Goal: Transaction & Acquisition: Purchase product/service

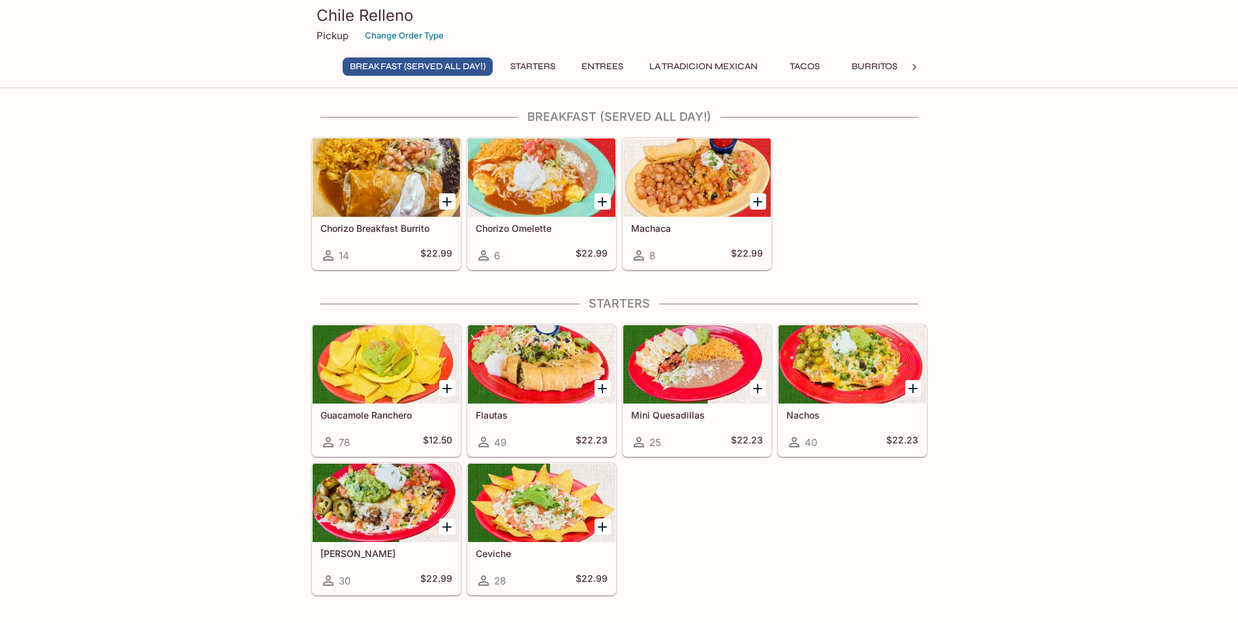
click at [719, 189] on div at bounding box center [696, 177] width 147 height 78
click at [692, 70] on button "La Tradicion Mexican" at bounding box center [703, 66] width 123 height 18
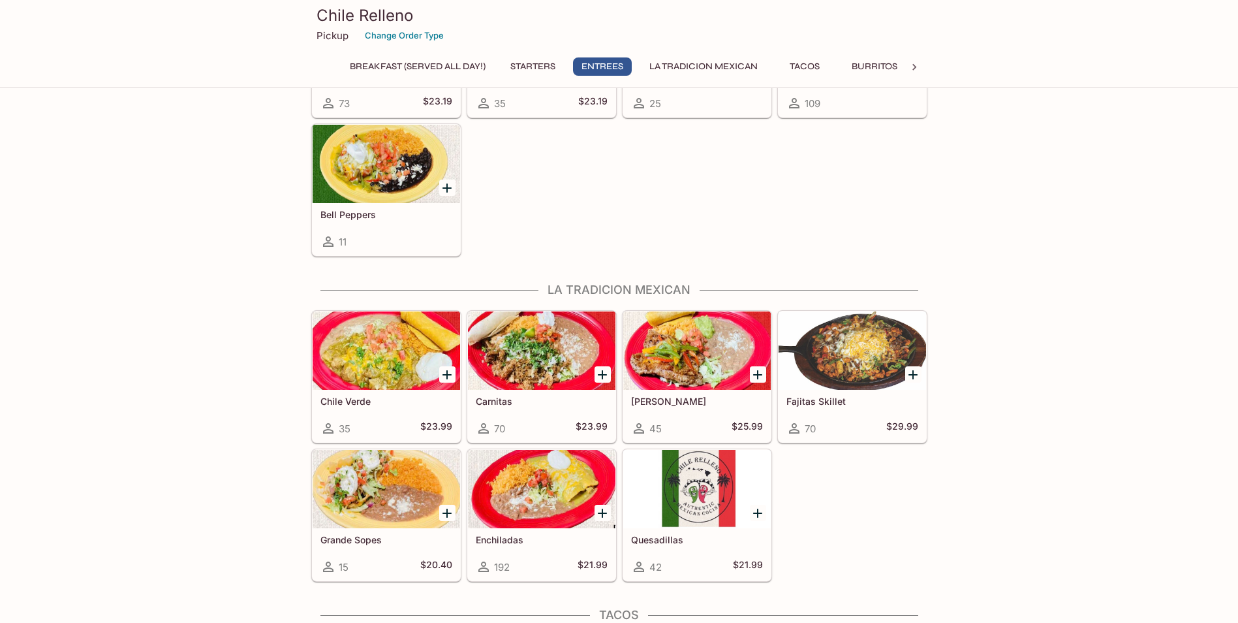
scroll to position [639, 0]
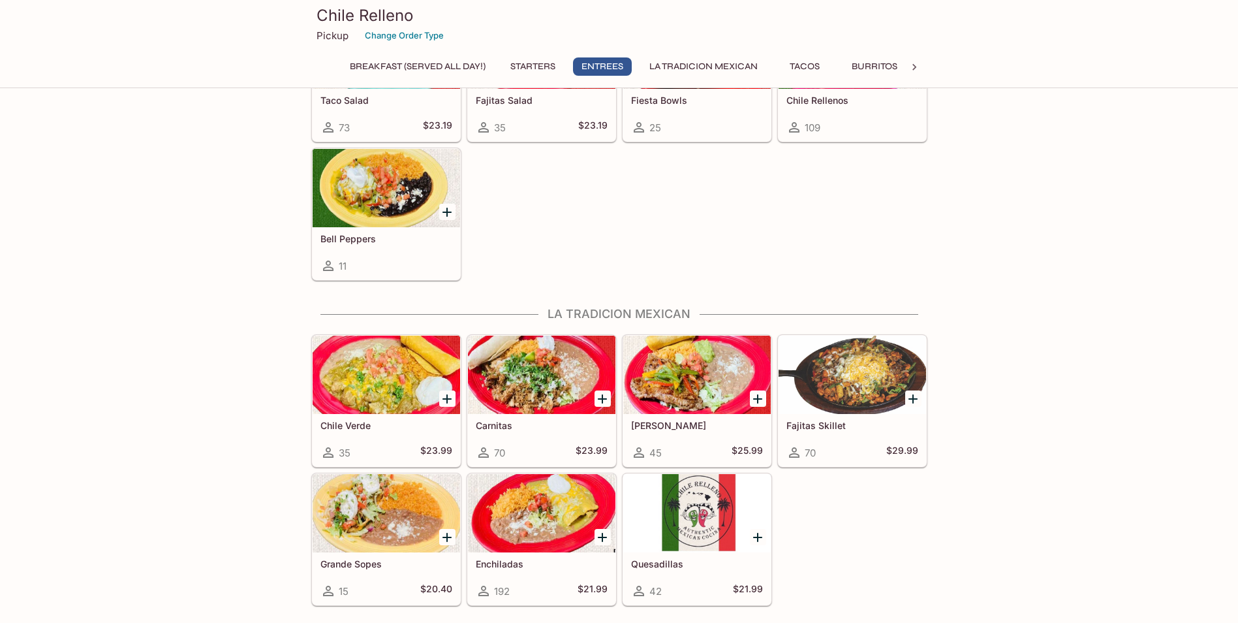
click at [718, 69] on button "La Tradicion Mexican" at bounding box center [703, 66] width 123 height 18
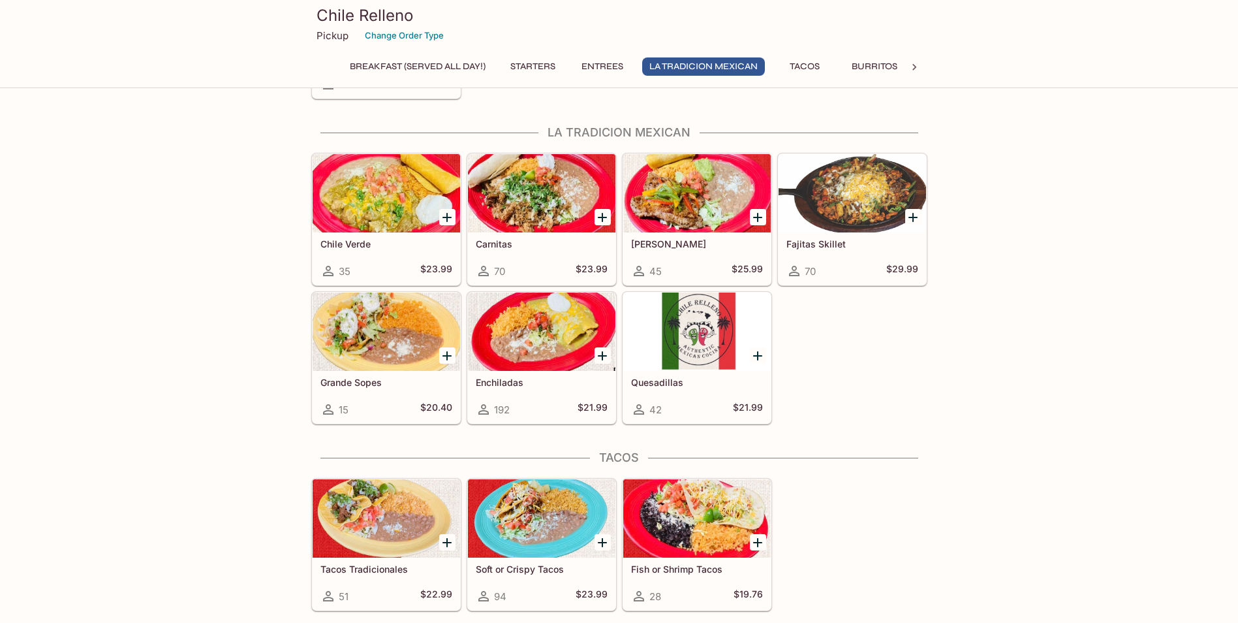
scroll to position [835, 0]
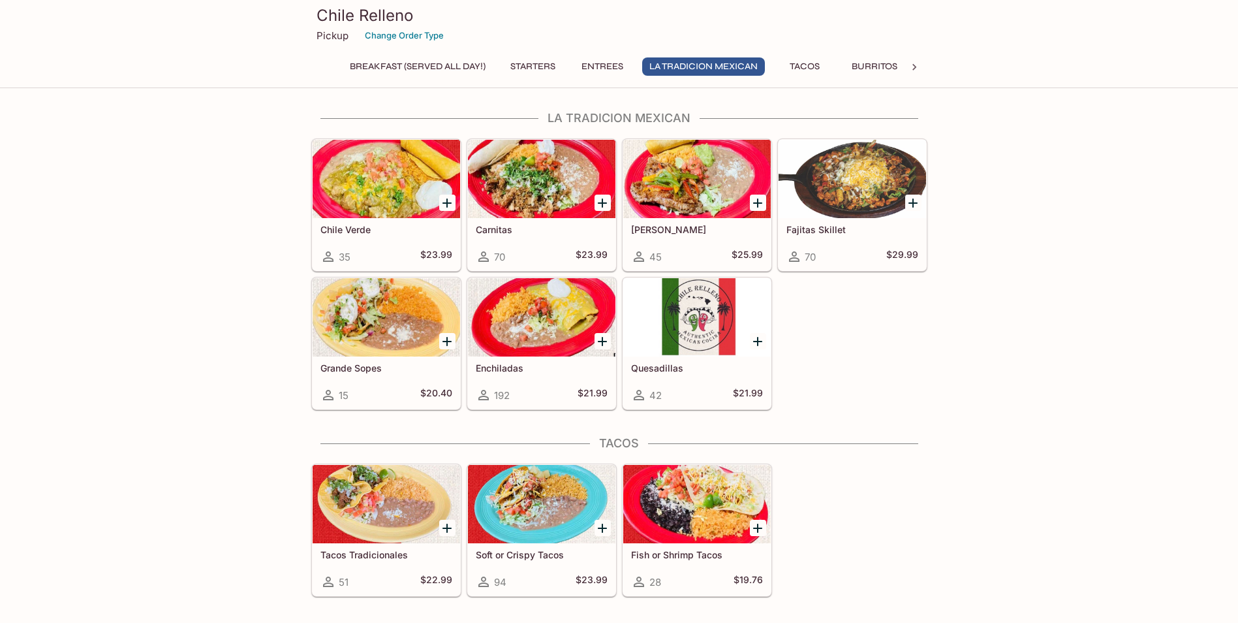
click at [914, 65] on icon at bounding box center [914, 67] width 4 height 7
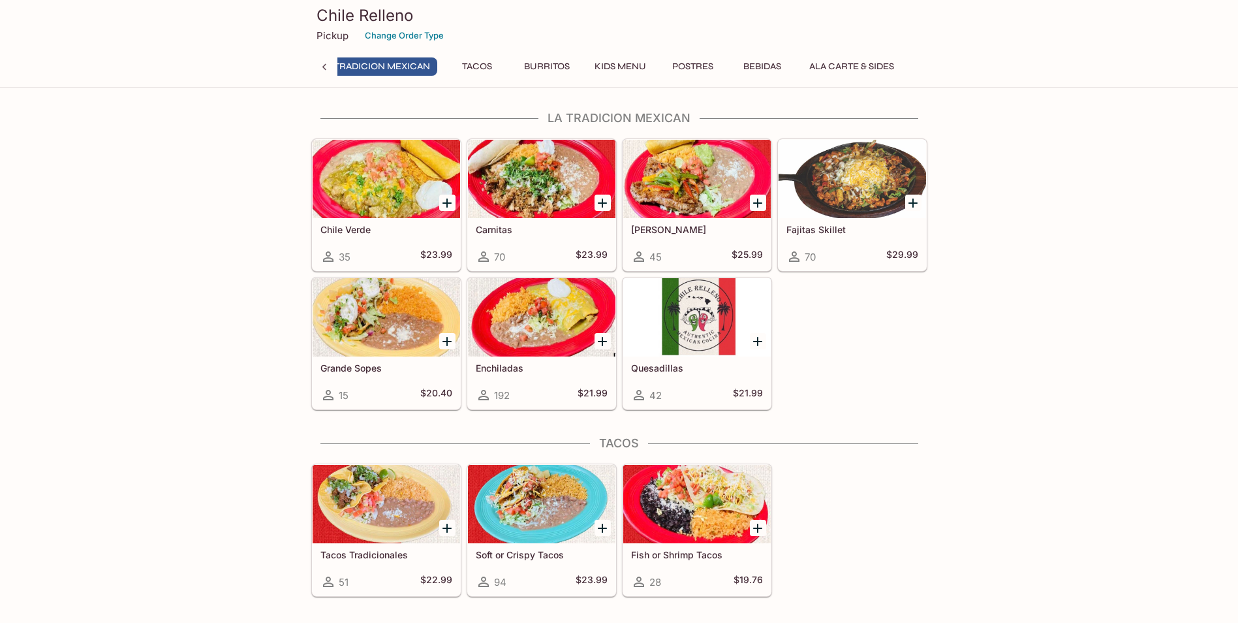
click at [852, 69] on button "Ala Carte & Sides" at bounding box center [851, 66] width 99 height 18
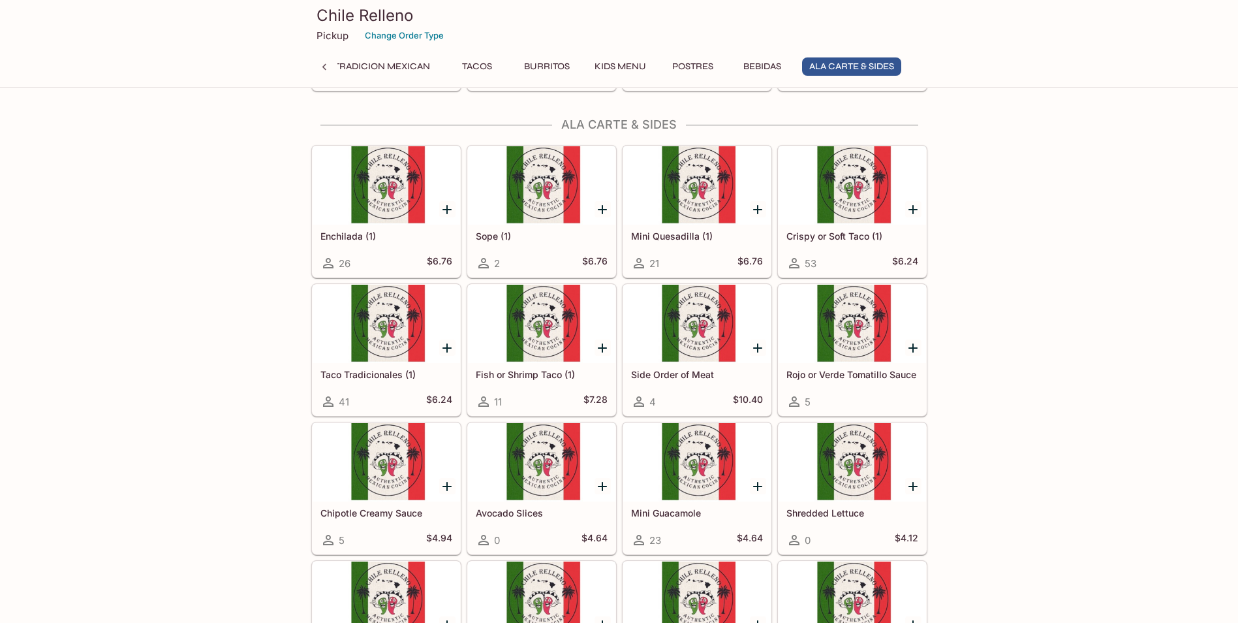
scroll to position [2370, 0]
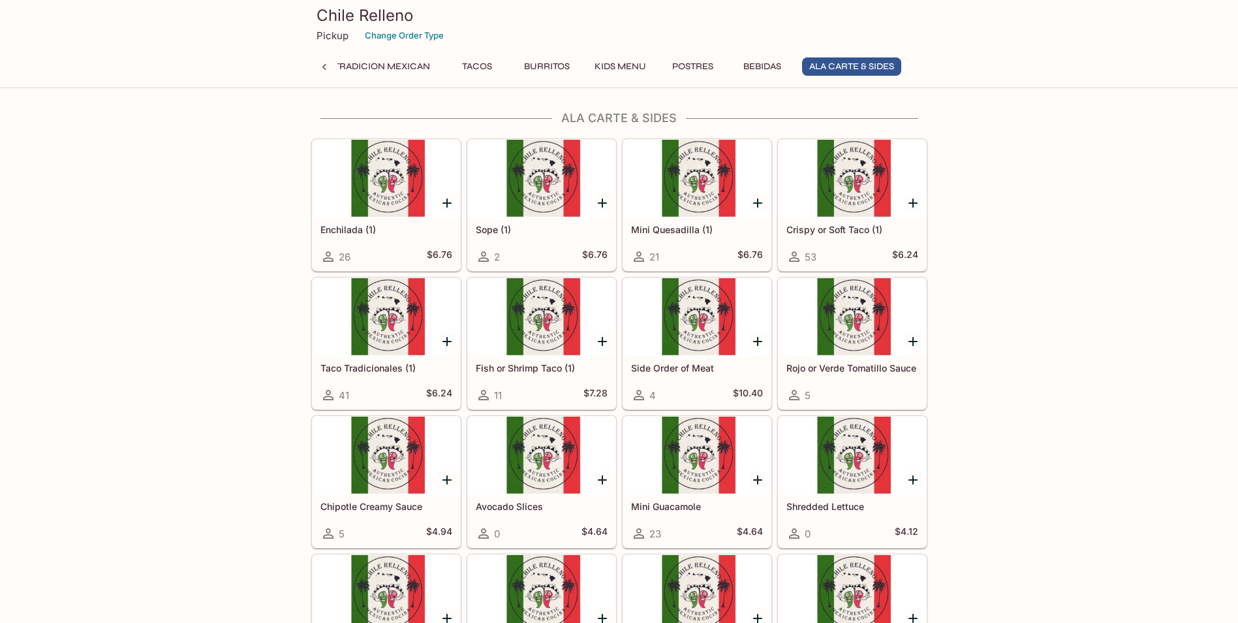
click at [326, 61] on icon at bounding box center [324, 67] width 13 height 13
click at [425, 63] on button "Breakfast (Served ALL DAY!)" at bounding box center [418, 66] width 150 height 18
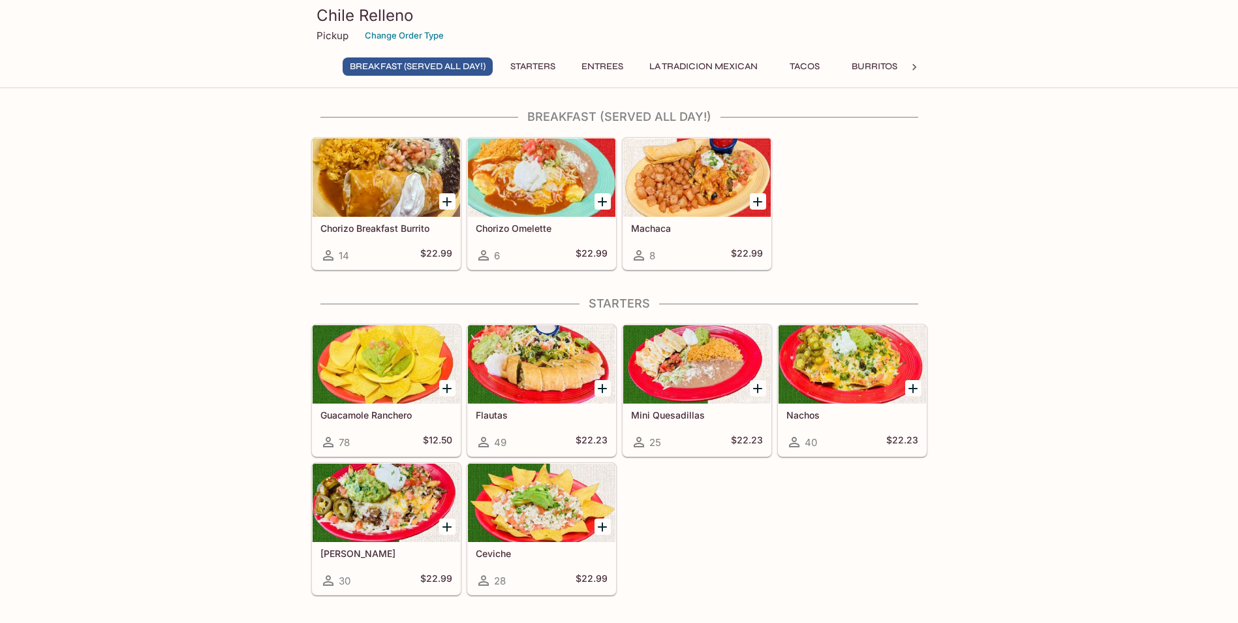
click at [619, 60] on button "Entrees" at bounding box center [602, 66] width 59 height 18
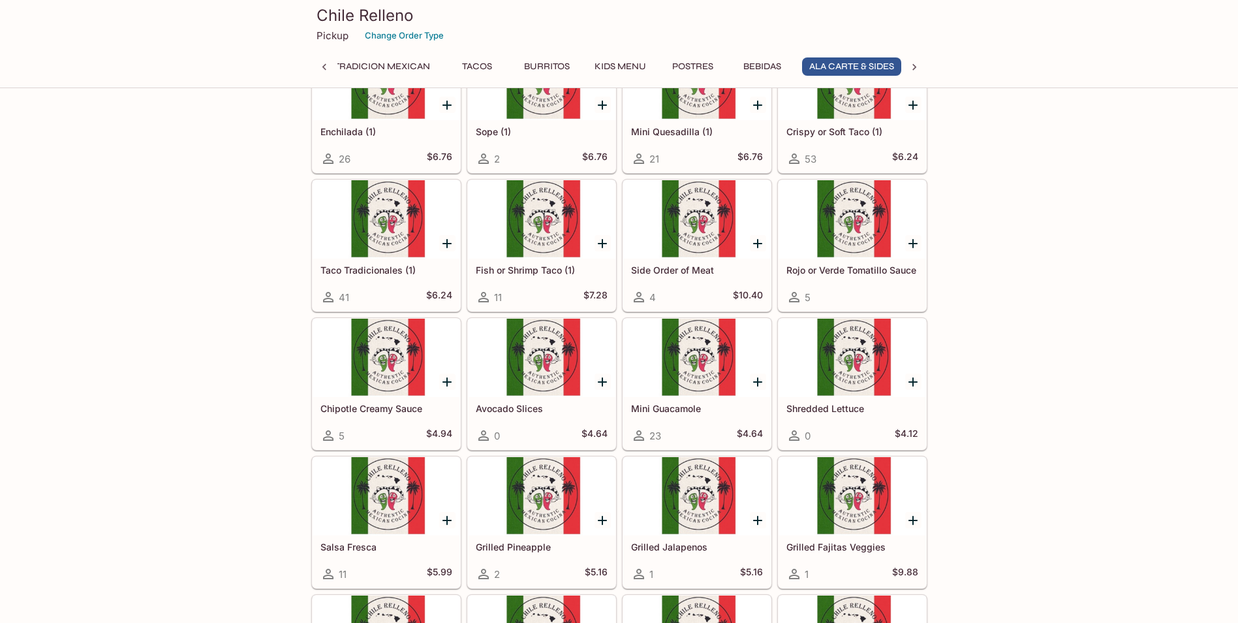
scroll to position [0, 335]
